Goal: Task Accomplishment & Management: Complete application form

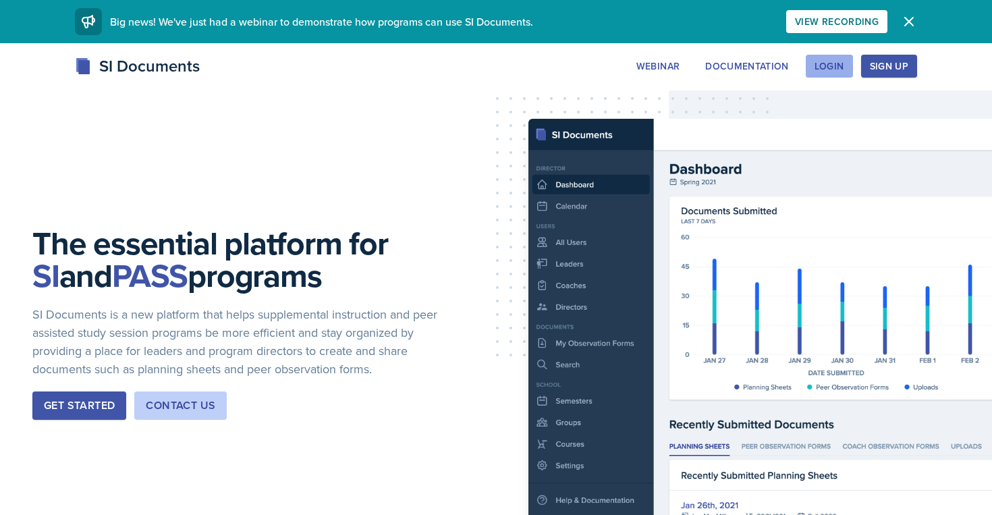
click at [829, 72] on div "Login" at bounding box center [830, 66] width 30 height 11
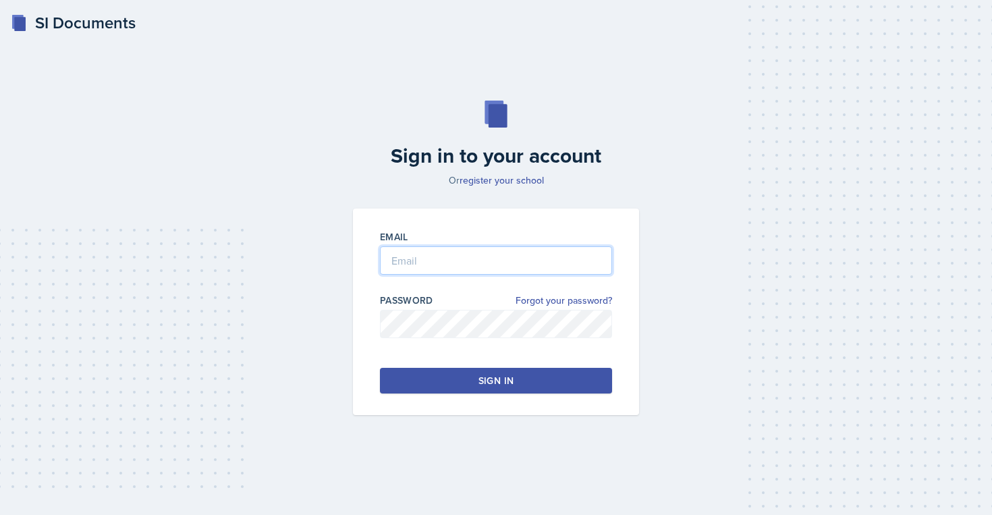
click at [501, 261] on input "email" at bounding box center [496, 260] width 232 height 28
type input "[EMAIL_ADDRESS][DOMAIN_NAME]"
click at [493, 383] on div "Sign in" at bounding box center [496, 380] width 35 height 13
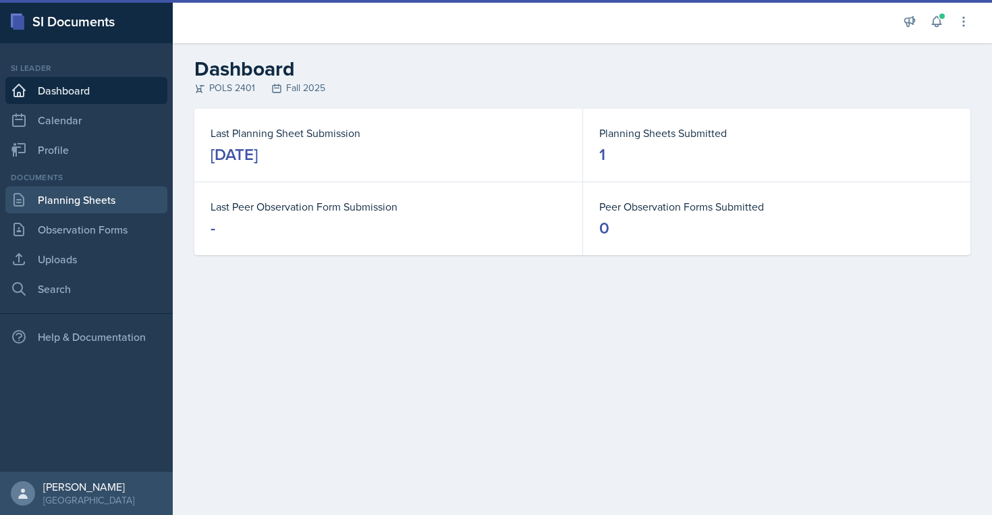
click at [114, 197] on link "Planning Sheets" at bounding box center [86, 199] width 162 height 27
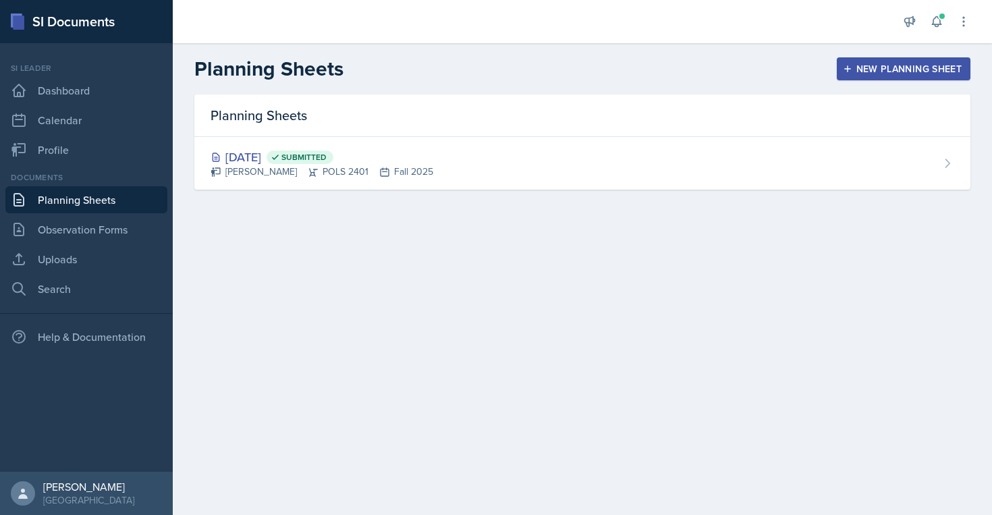
click at [863, 78] on button "New Planning Sheet" at bounding box center [904, 68] width 134 height 23
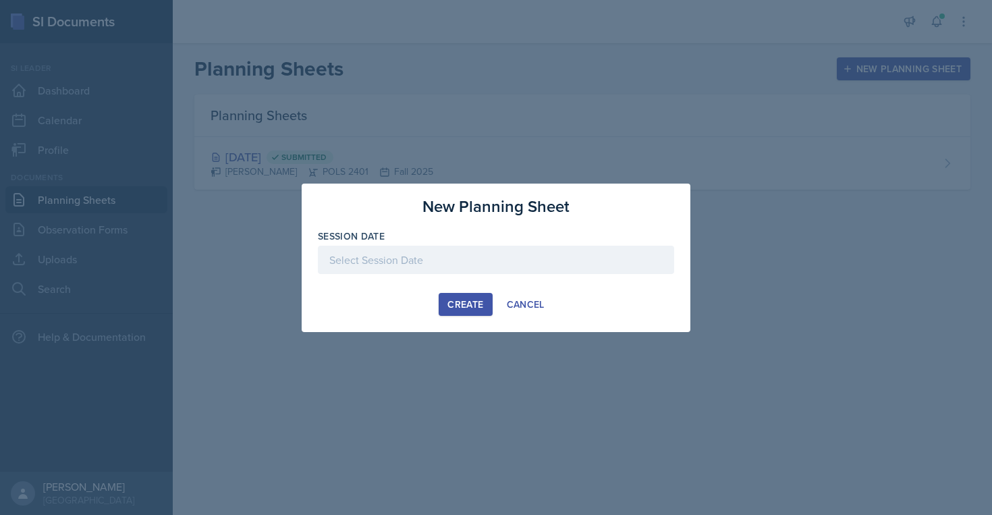
click at [456, 260] on div at bounding box center [496, 260] width 356 height 28
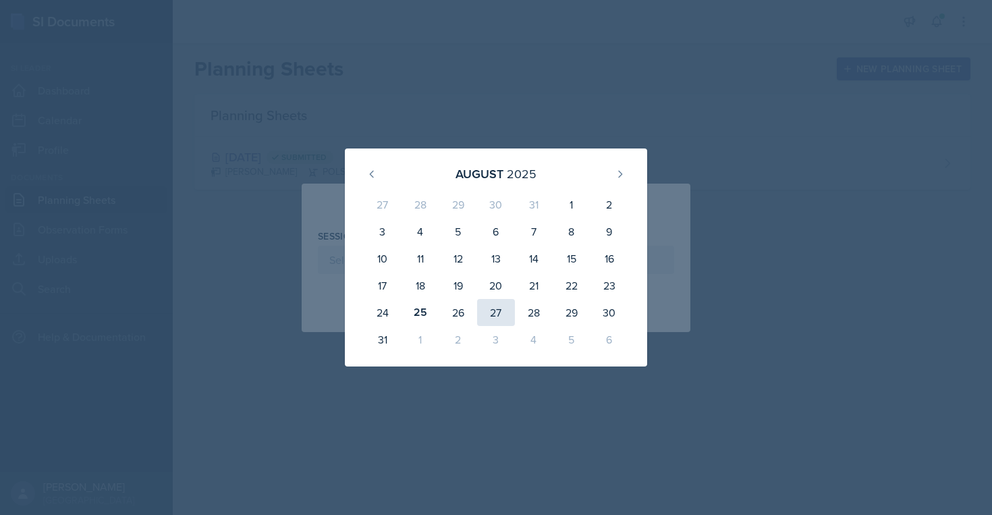
click at [493, 315] on div "27" at bounding box center [496, 312] width 38 height 27
type input "[DATE]"
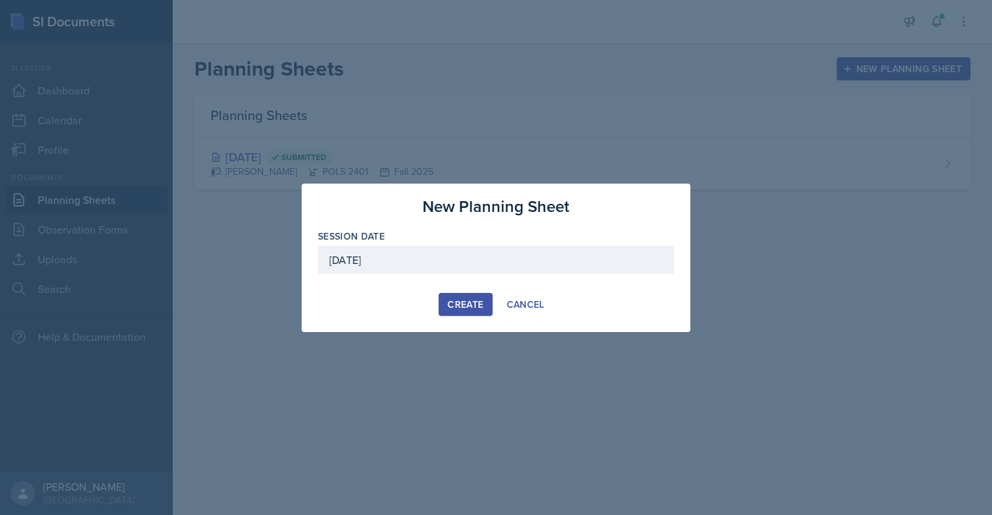
click at [463, 300] on div "Create" at bounding box center [465, 304] width 36 height 11
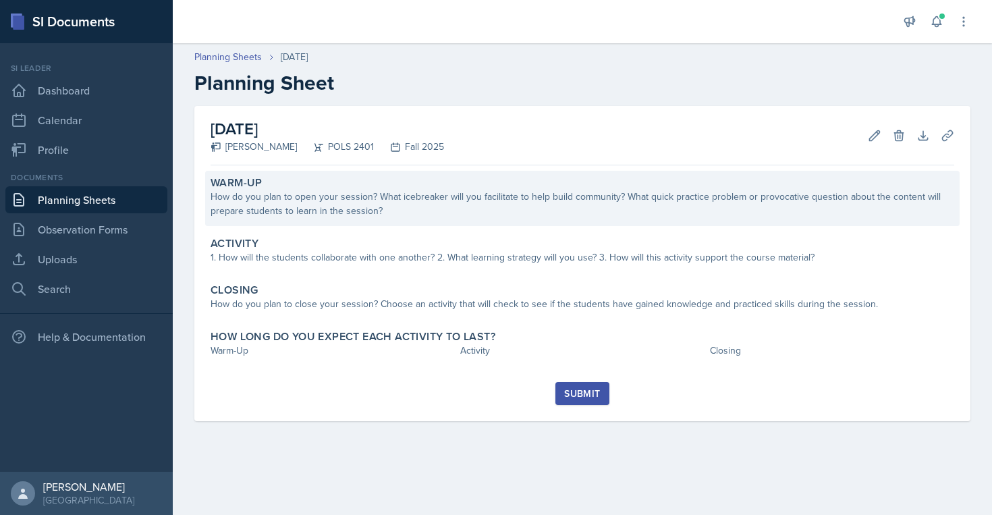
click at [454, 184] on div "Warm-Up" at bounding box center [583, 182] width 744 height 13
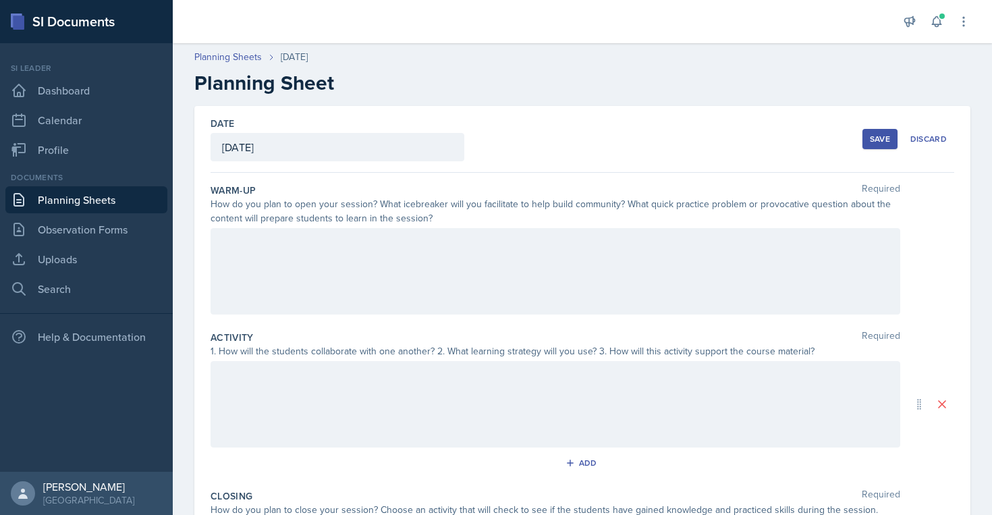
click at [451, 288] on div at bounding box center [556, 271] width 690 height 86
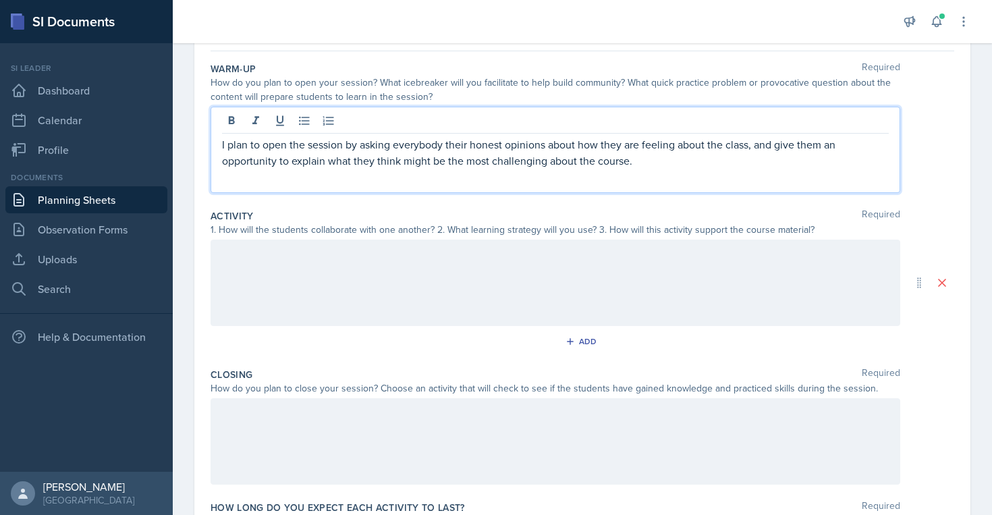
scroll to position [123, 0]
click at [465, 268] on div at bounding box center [556, 281] width 690 height 86
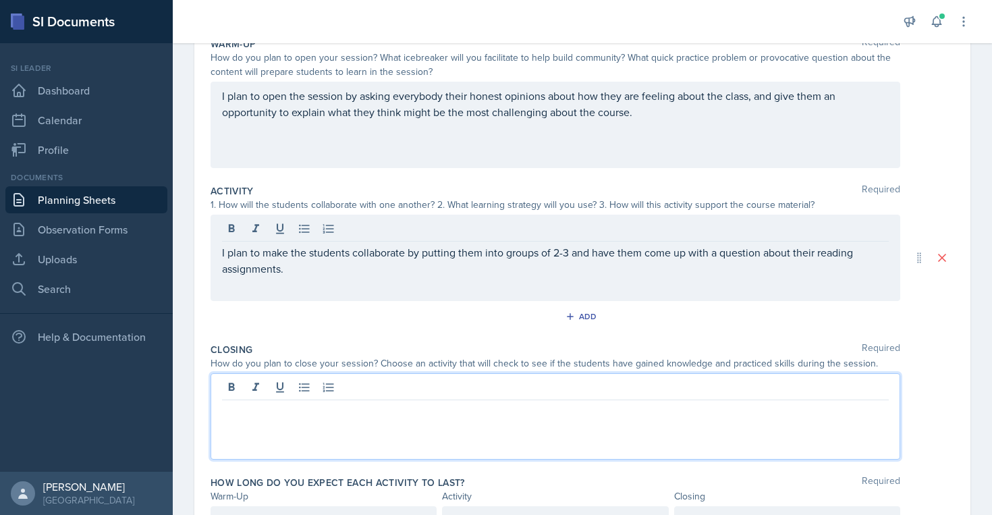
click at [479, 393] on div at bounding box center [556, 416] width 690 height 86
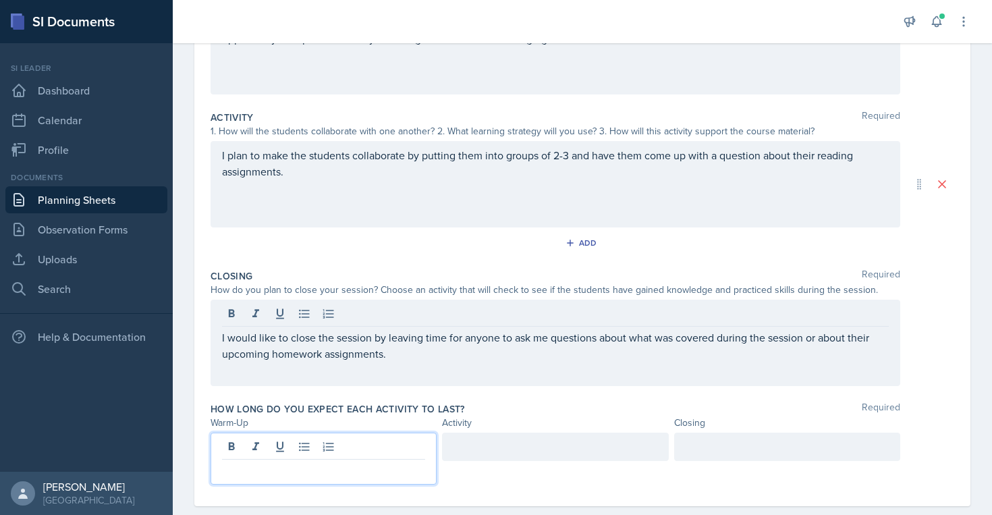
scroll to position [244, 0]
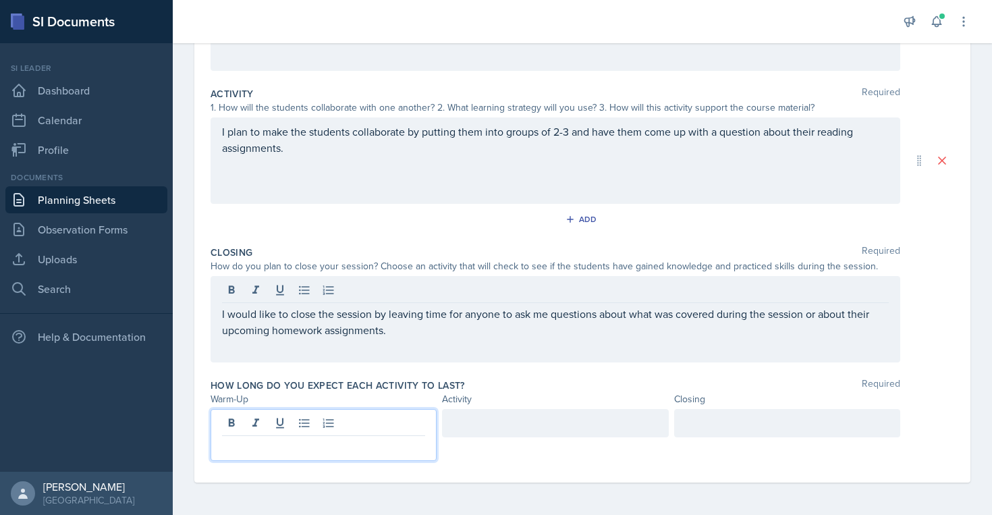
click at [299, 450] on p at bounding box center [323, 447] width 203 height 16
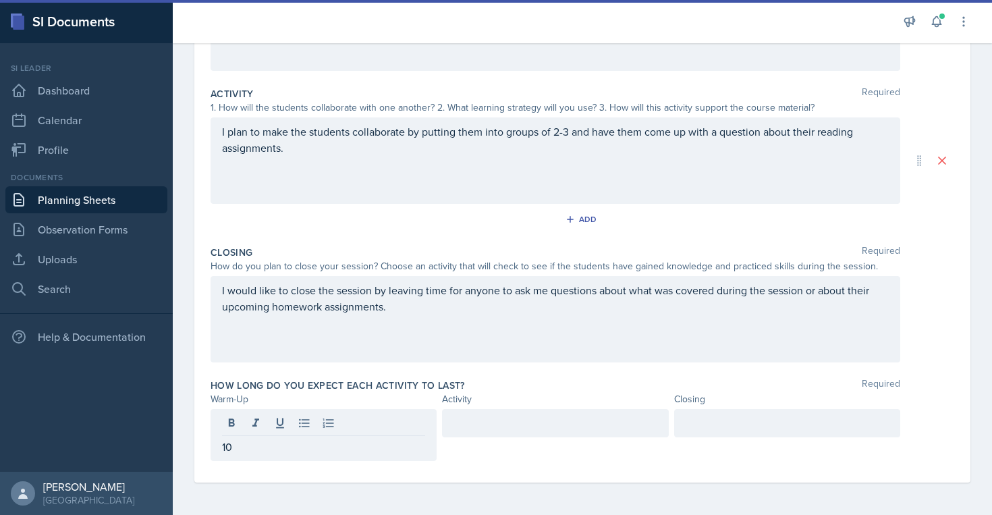
click at [510, 435] on div at bounding box center [555, 423] width 226 height 28
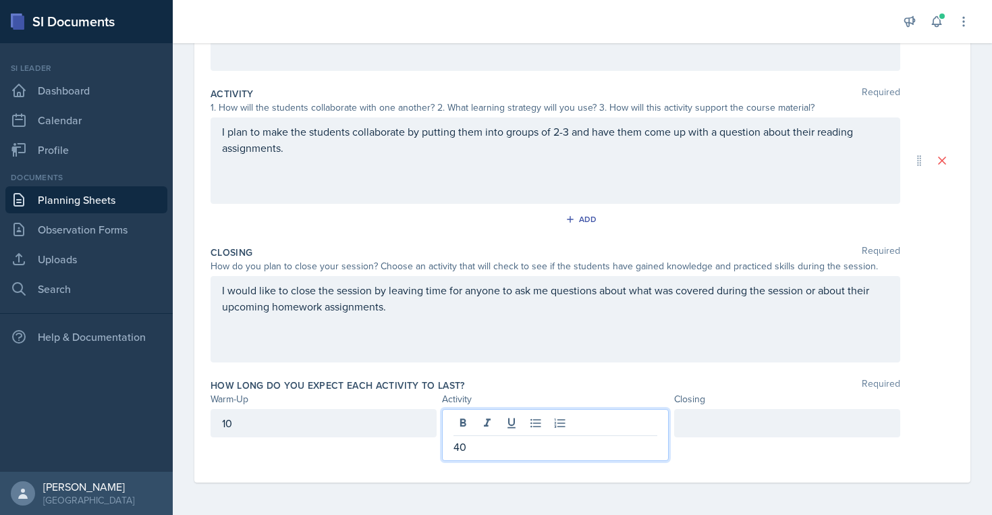
click at [705, 420] on div at bounding box center [787, 423] width 226 height 28
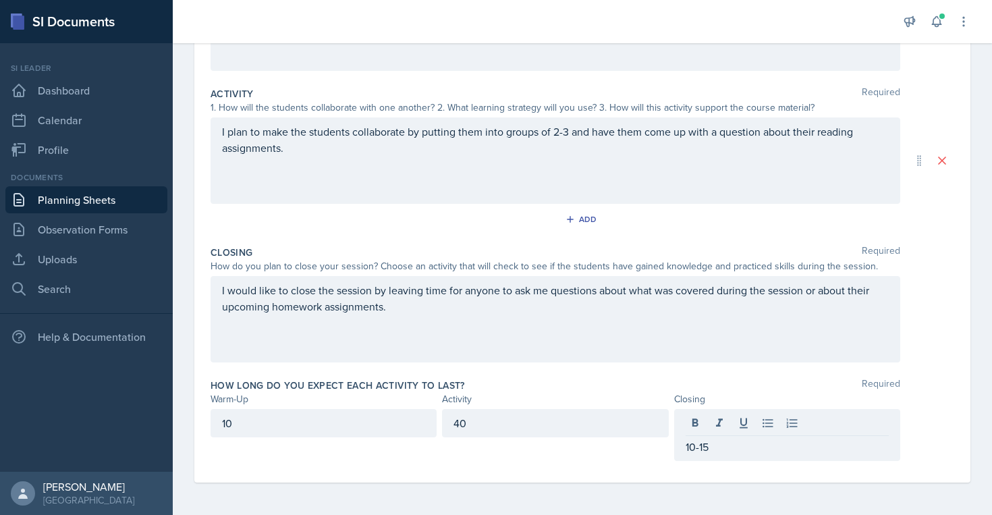
click at [931, 330] on div "I would like to close the session by leaving time for anyone to ask me question…" at bounding box center [583, 319] width 744 height 86
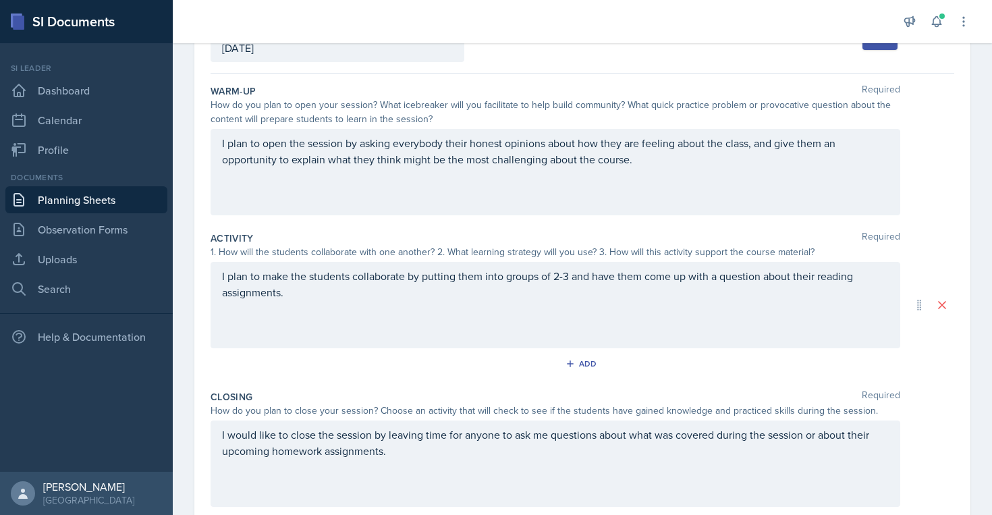
scroll to position [0, 0]
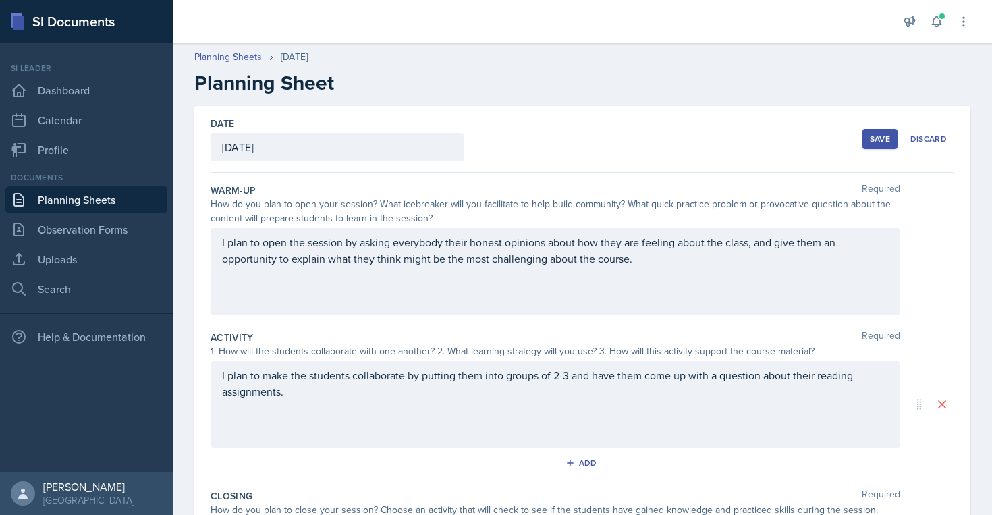
click at [881, 145] on button "Save" at bounding box center [880, 139] width 35 height 20
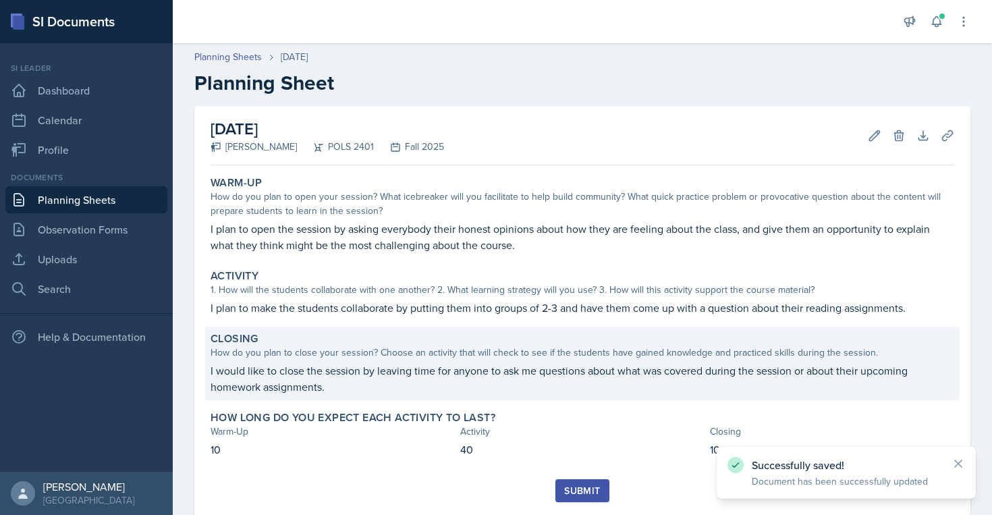
scroll to position [36, 0]
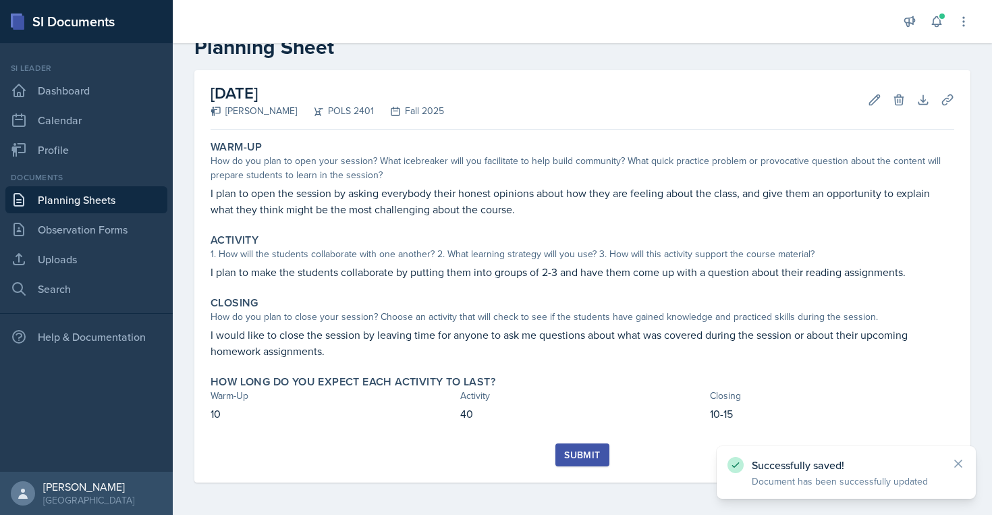
click at [578, 460] on div "Submit" at bounding box center [582, 454] width 36 height 11
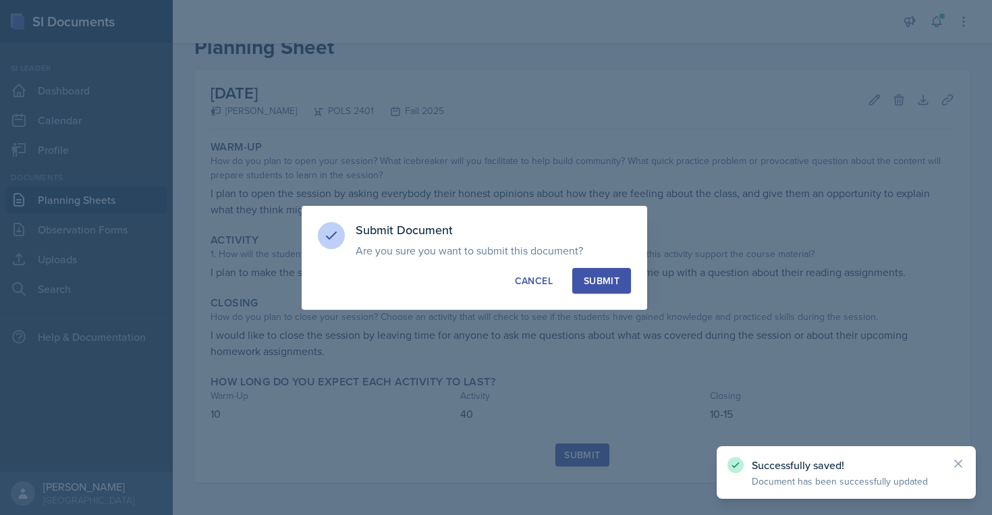
click at [601, 282] on div "Submit" at bounding box center [602, 280] width 36 height 13
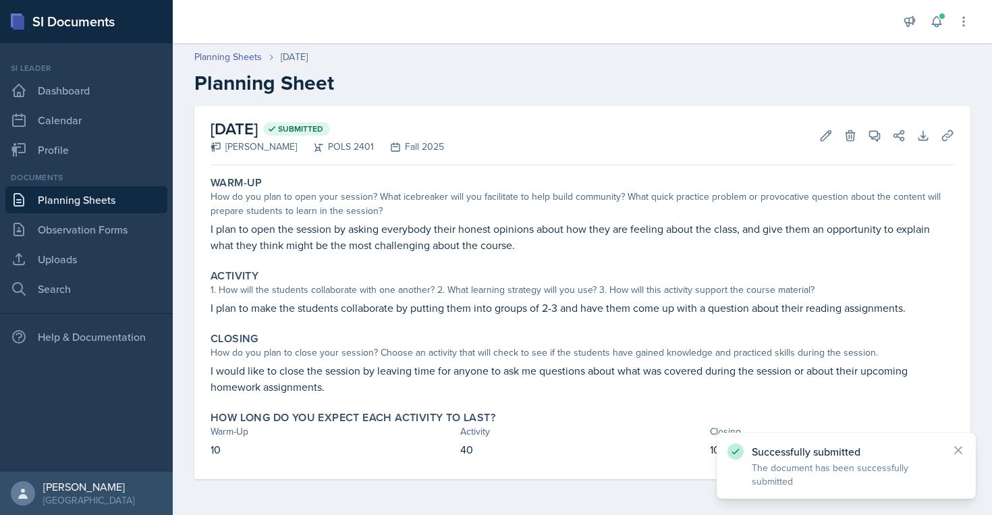
scroll to position [0, 0]
